Goal: Information Seeking & Learning: Learn about a topic

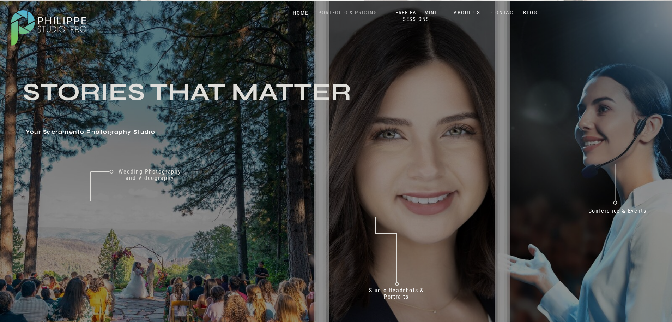
click at [344, 10] on nav "PORTFOLIO & PRICING" at bounding box center [348, 13] width 65 height 7
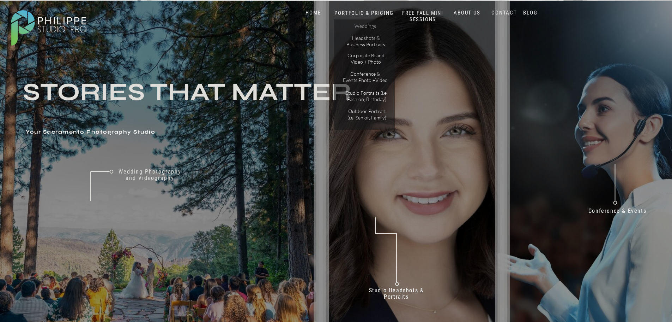
click at [369, 27] on p "Weddings" at bounding box center [366, 26] width 40 height 7
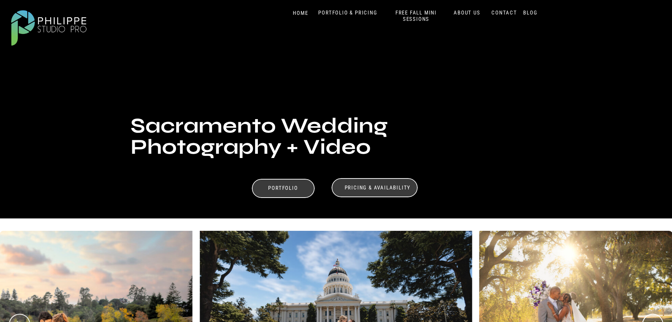
scroll to position [247, 0]
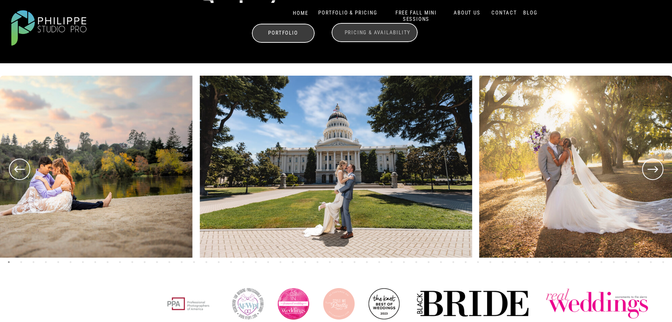
click at [370, 36] on h3 "Pricing & Availability" at bounding box center [378, 32] width 71 height 7
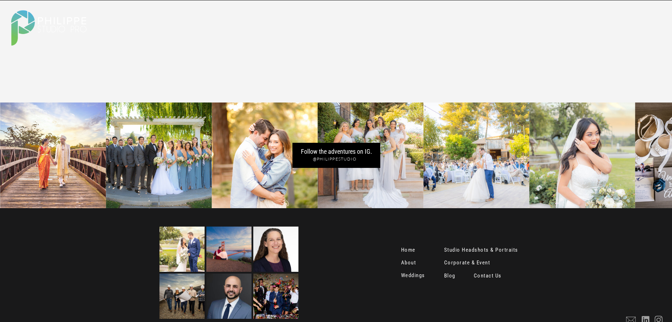
scroll to position [3738, 0]
